Goal: Understand process/instructions

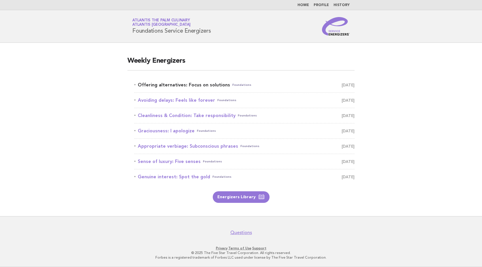
click at [207, 85] on link "Offering alternatives: Focus on solutions Foundations September 6" at bounding box center [244, 85] width 220 height 8
click at [212, 84] on link "Offering alternatives: Focus on solutions Foundations September 6" at bounding box center [244, 85] width 220 height 8
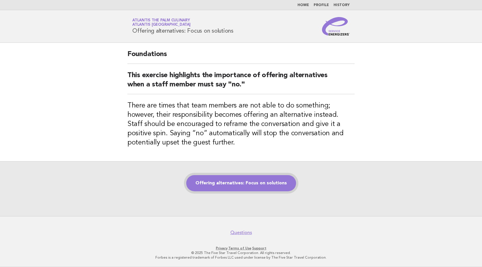
click at [258, 180] on link "Offering alternatives: Focus on solutions" at bounding box center [241, 183] width 110 height 16
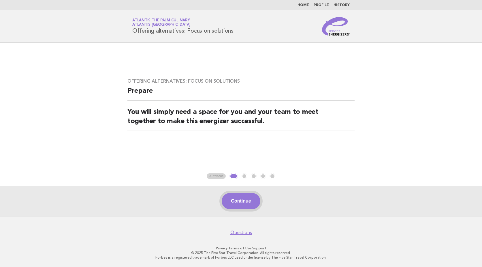
click at [239, 197] on button "Continue" at bounding box center [241, 201] width 38 height 16
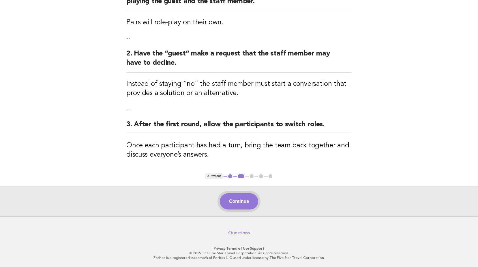
click at [233, 199] on button "Continue" at bounding box center [239, 201] width 38 height 16
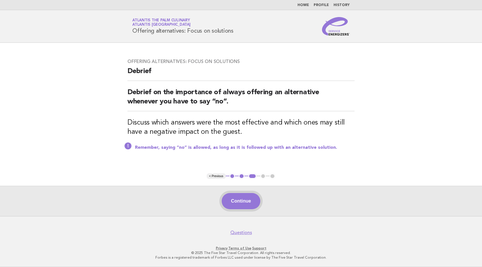
click at [236, 197] on button "Continue" at bounding box center [241, 201] width 38 height 16
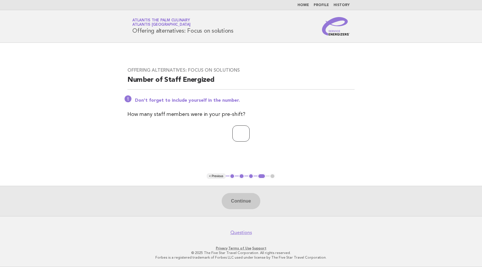
click at [245, 131] on input "number" at bounding box center [241, 133] width 17 height 16
type input "**"
click at [245, 198] on button "Continue" at bounding box center [241, 201] width 38 height 16
